Goal: Transaction & Acquisition: Book appointment/travel/reservation

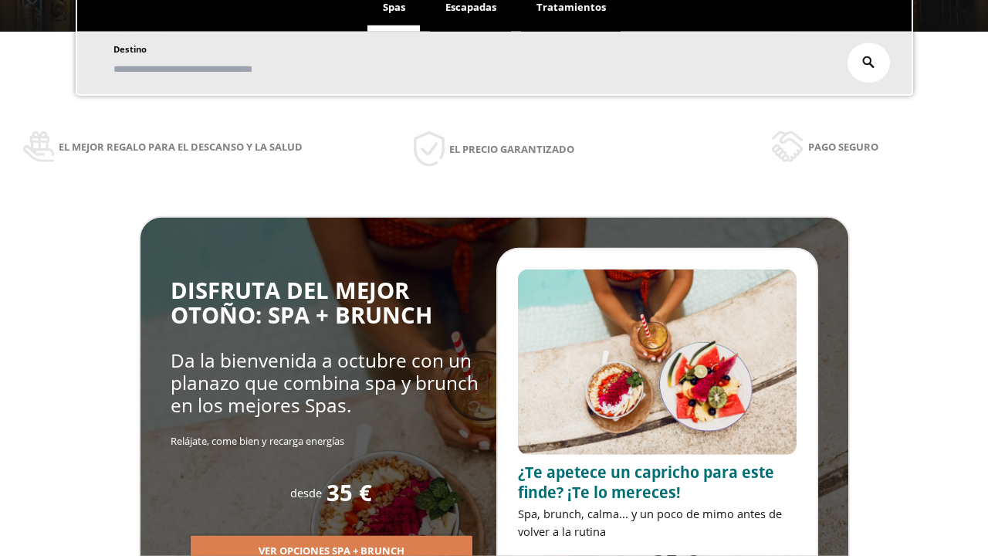
scroll to position [263, 0]
click at [471, 8] on span "Escapadas" at bounding box center [471, 7] width 51 height 14
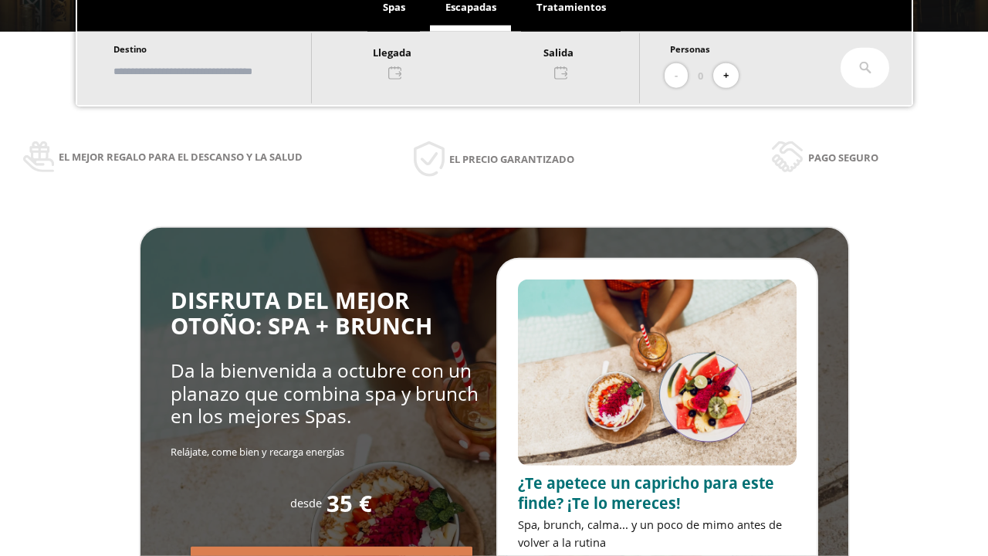
click at [218, 71] on input "text" at bounding box center [205, 71] width 192 height 27
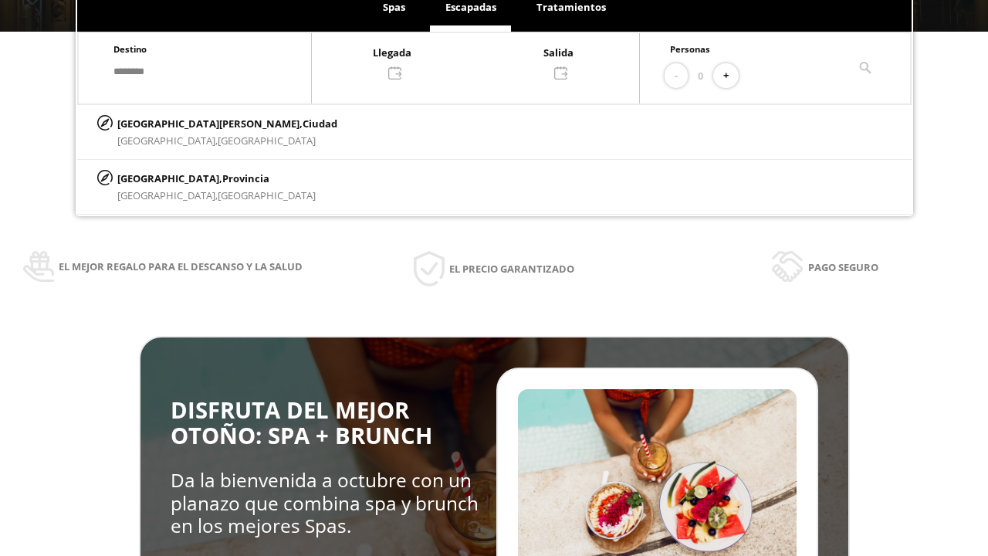
click at [491, 61] on div at bounding box center [475, 61] width 327 height 37
click at [423, 213] on div "11" at bounding box center [409, 199] width 27 height 27
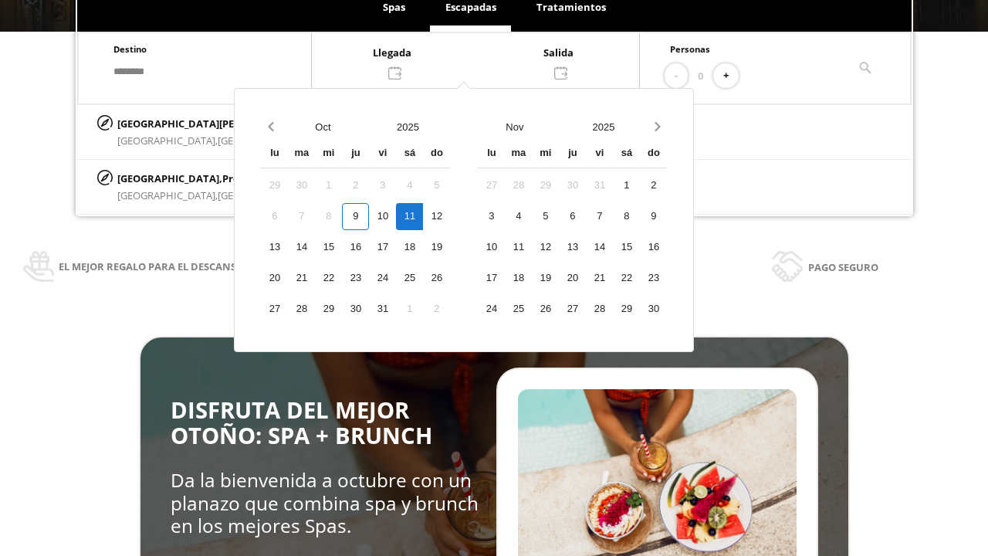
scroll to position [201, 0]
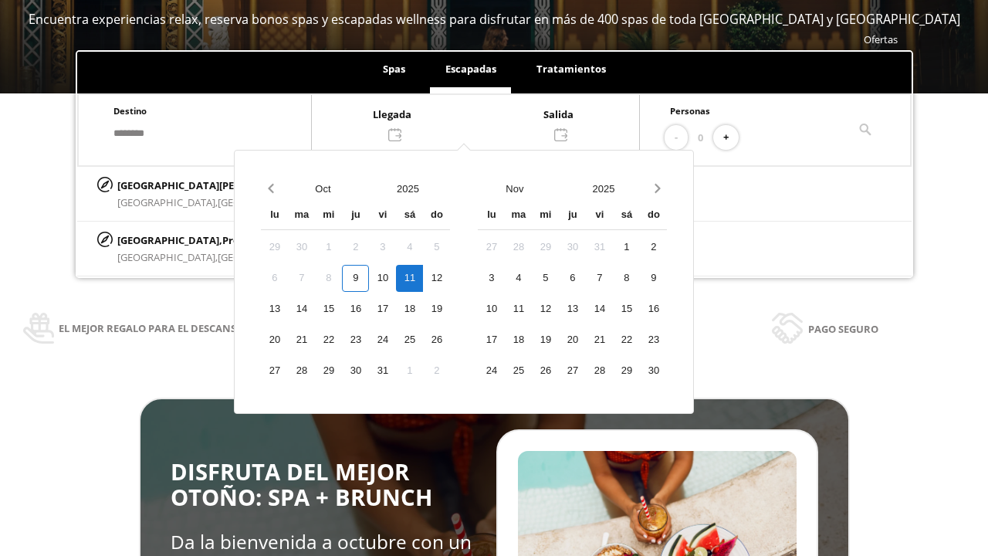
click at [450, 278] on div "12" at bounding box center [436, 278] width 27 height 27
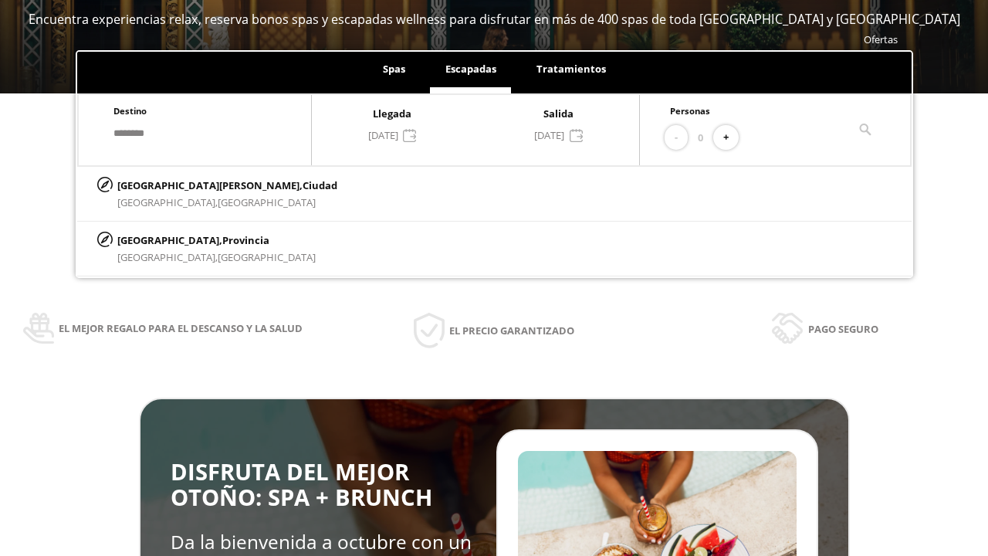
click at [731, 137] on button "+" at bounding box center [726, 137] width 25 height 25
click at [194, 185] on p "[GEOGRAPHIC_DATA][PERSON_NAME], [GEOGRAPHIC_DATA]" at bounding box center [227, 185] width 220 height 17
type input "**********"
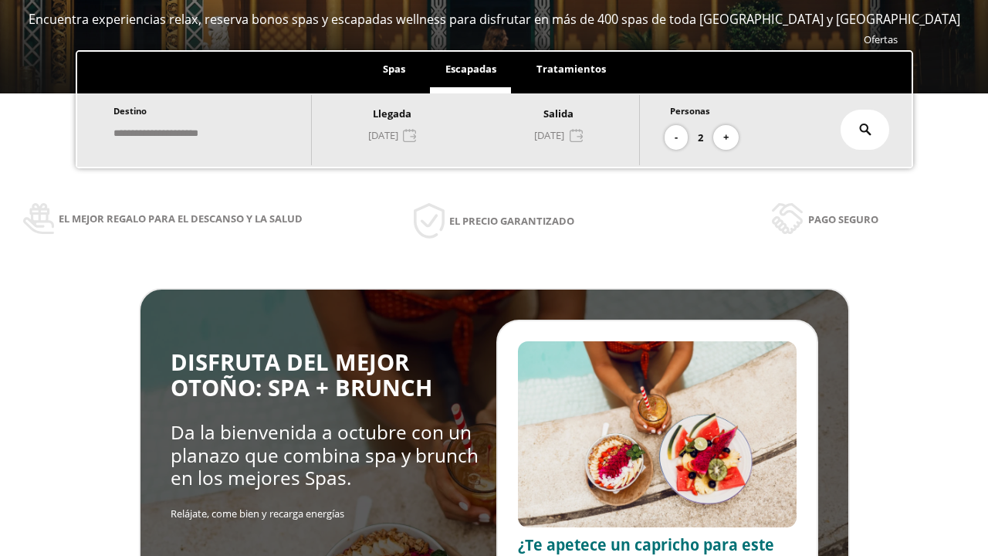
click at [866, 130] on icon at bounding box center [865, 130] width 12 height 12
